Goal: Obtain resource: Download file/media

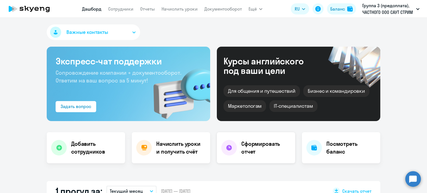
click at [252, 147] on h4 "Сформировать отчет" at bounding box center [265, 148] width 49 height 16
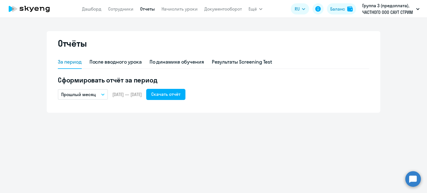
click at [104, 96] on button "Прошлый месяц" at bounding box center [83, 94] width 50 height 11
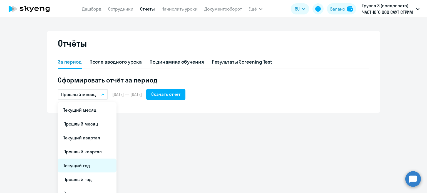
click at [78, 166] on li "Текущий год" at bounding box center [87, 166] width 59 height 14
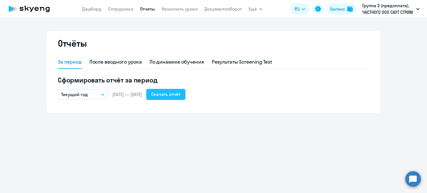
click at [179, 92] on div "Скачать отчёт" at bounding box center [165, 94] width 29 height 7
